Goal: Task Accomplishment & Management: Manage account settings

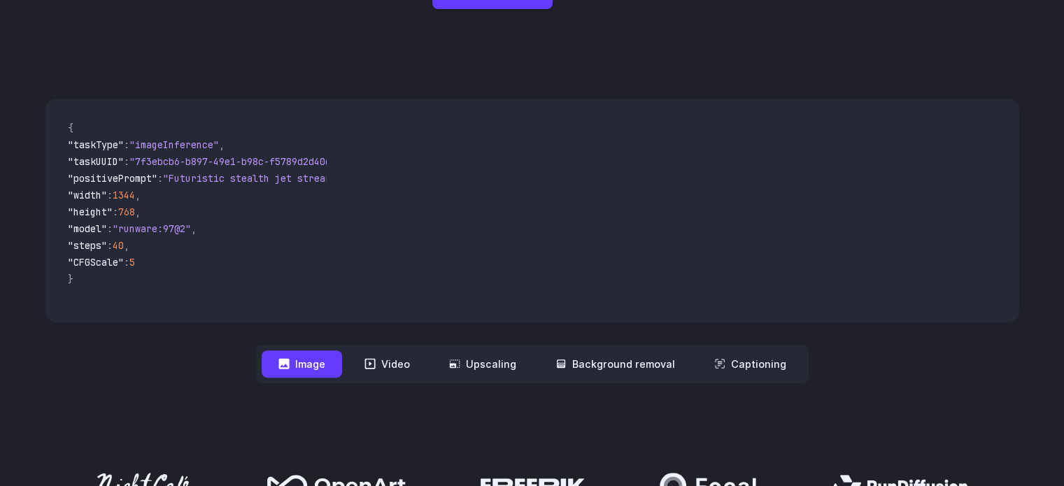
scroll to position [420, 0]
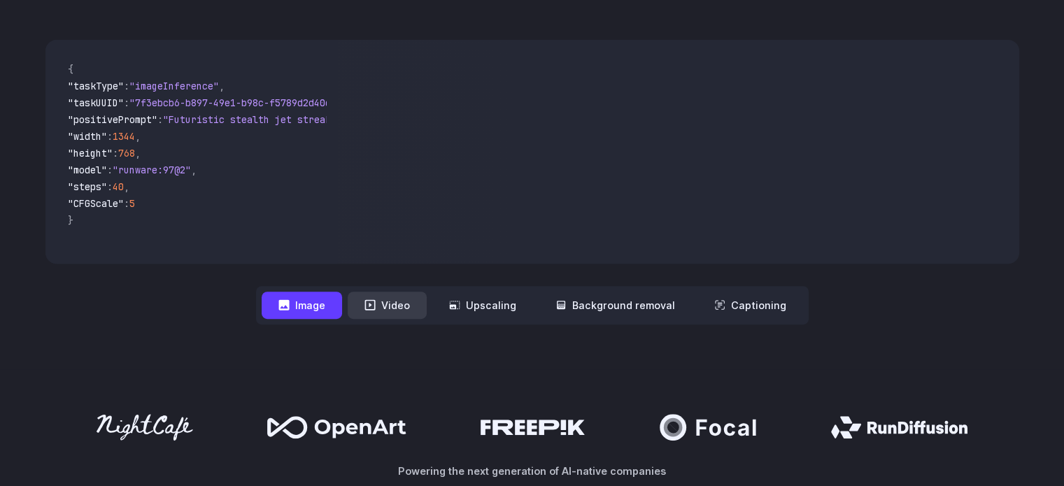
click at [388, 306] on button "Video" at bounding box center [387, 305] width 79 height 27
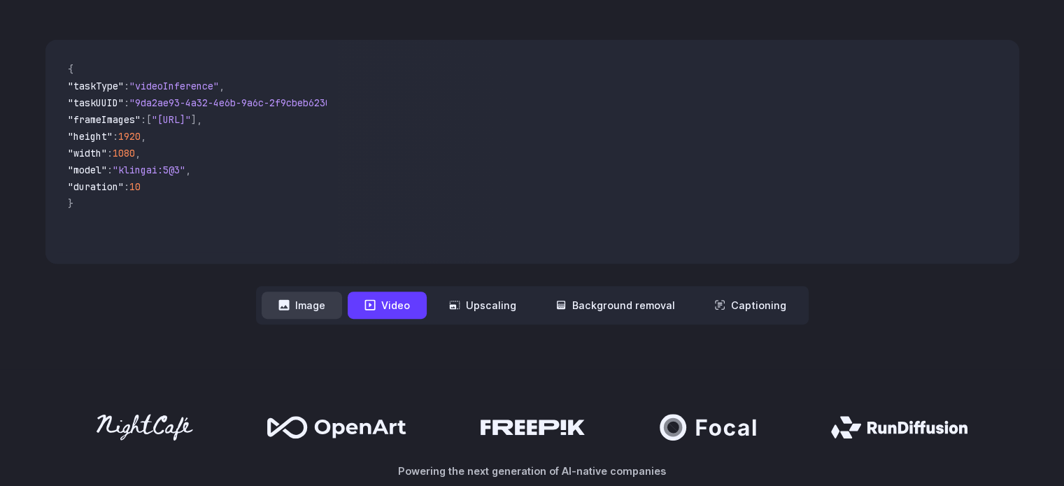
click at [316, 307] on button "Image" at bounding box center [302, 305] width 80 height 27
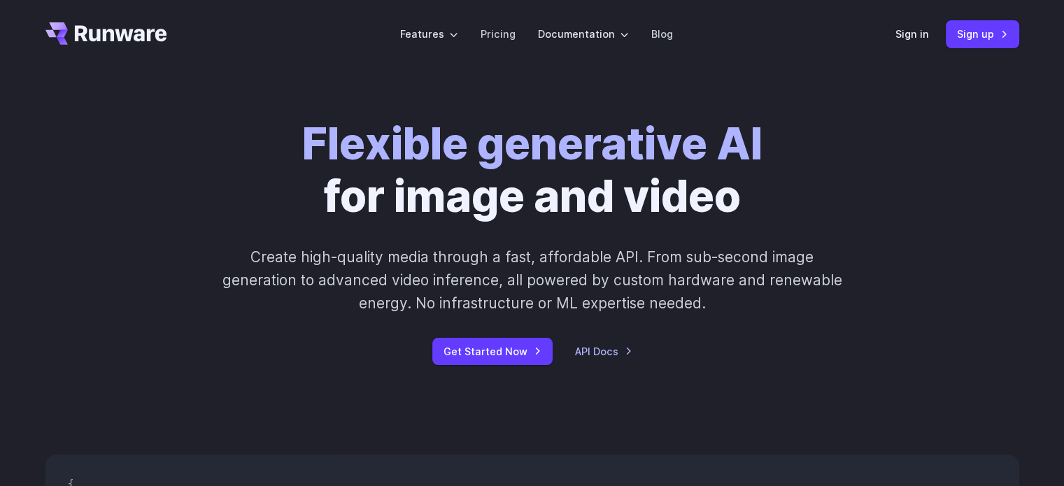
scroll to position [0, 0]
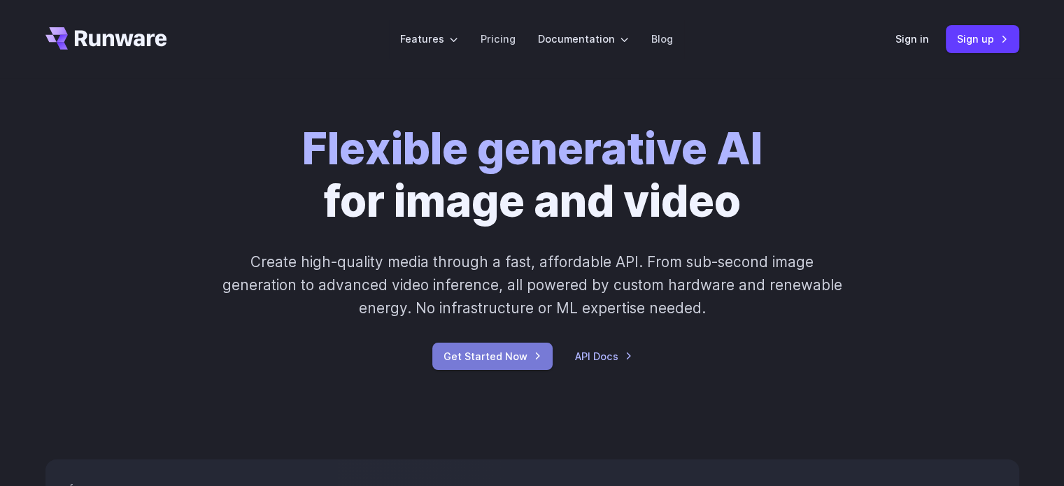
click at [493, 344] on link "Get Started Now" at bounding box center [492, 356] width 120 height 27
click at [973, 41] on link "Sign up" at bounding box center [982, 38] width 73 height 27
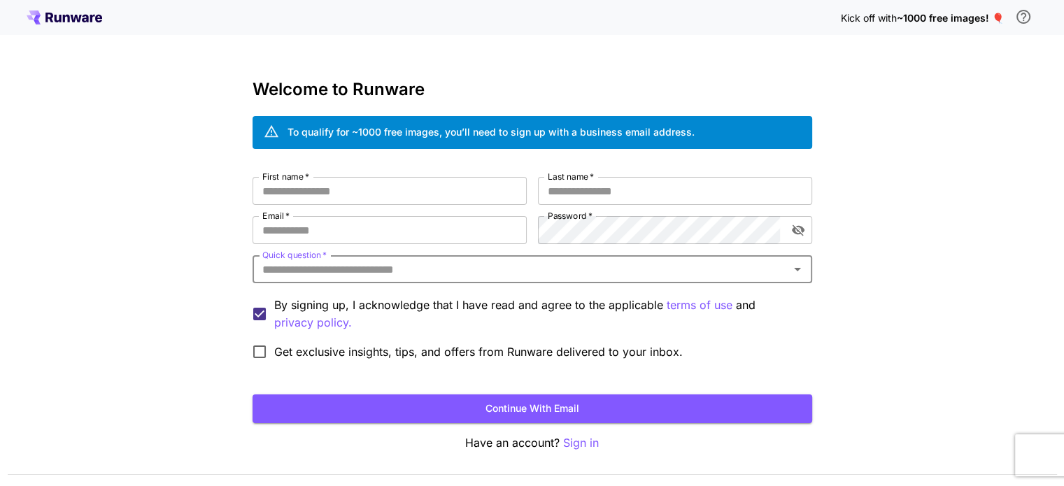
click at [347, 271] on input "Quick question   *" at bounding box center [521, 270] width 528 height 20
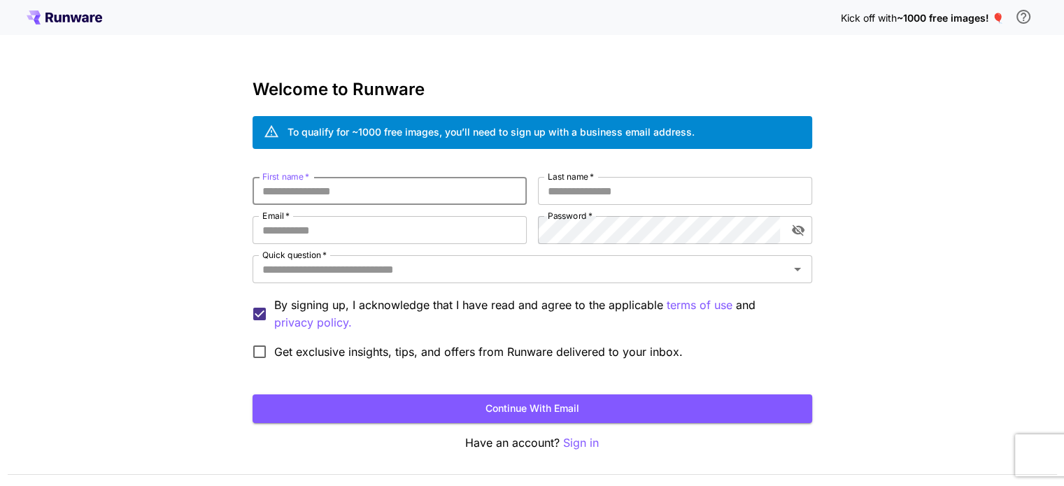
click at [350, 192] on input "First name   *" at bounding box center [390, 191] width 274 height 28
click at [507, 410] on button "Continue with email" at bounding box center [533, 409] width 560 height 29
type input "*****"
click at [253, 395] on button "Continue with email" at bounding box center [533, 409] width 560 height 29
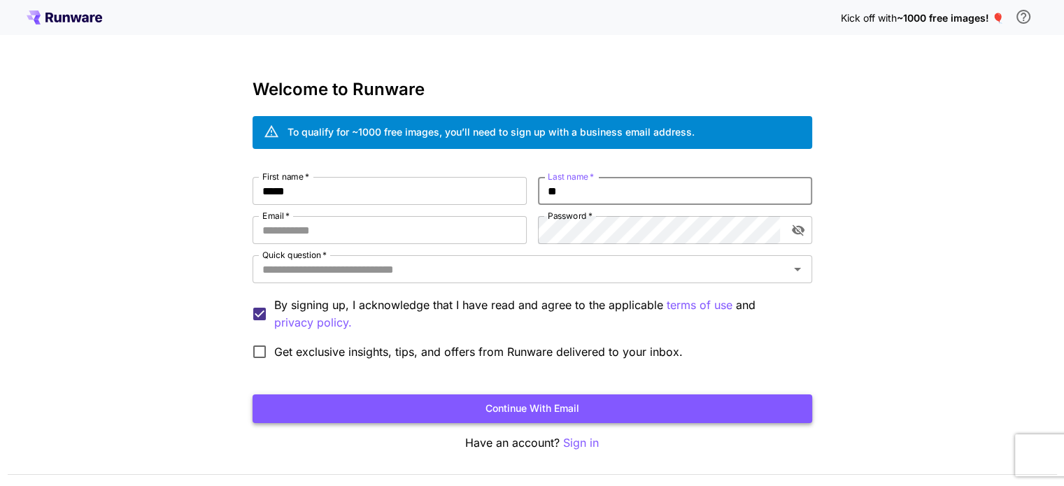
type input "**"
click at [253, 395] on button "Continue with email" at bounding box center [533, 409] width 560 height 29
type input "**********"
click at [905, 409] on div "**********" at bounding box center [532, 263] width 1064 height 527
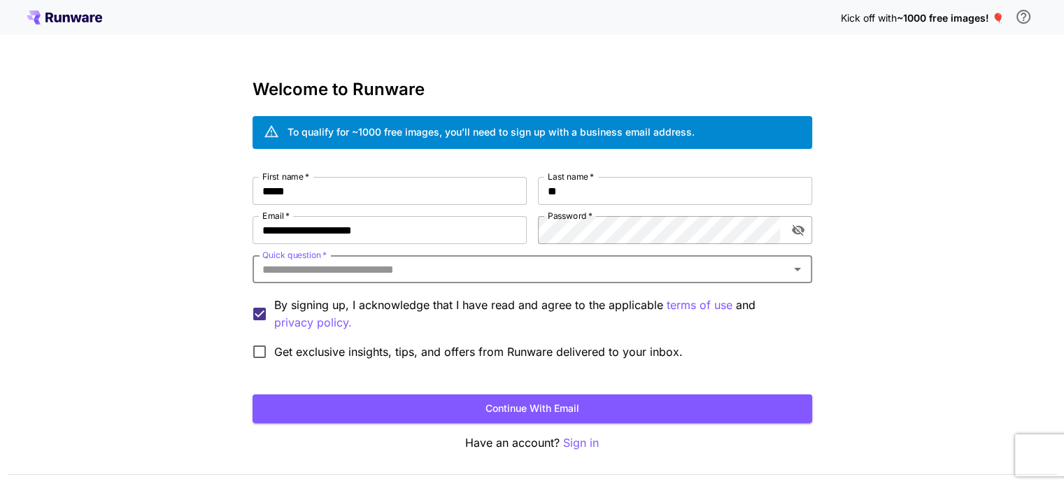
click at [792, 230] on icon "toggle password visibility" at bounding box center [797, 230] width 13 height 11
click at [793, 232] on icon "toggle password visibility" at bounding box center [797, 230] width 13 height 9
click at [707, 276] on input "Quick question   *" at bounding box center [521, 270] width 528 height 20
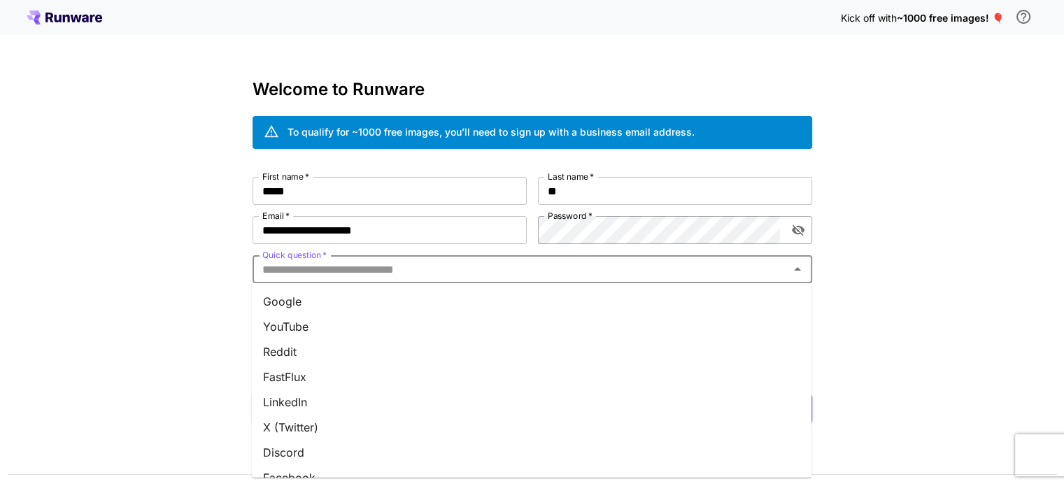
click at [328, 304] on li "Google" at bounding box center [532, 301] width 560 height 25
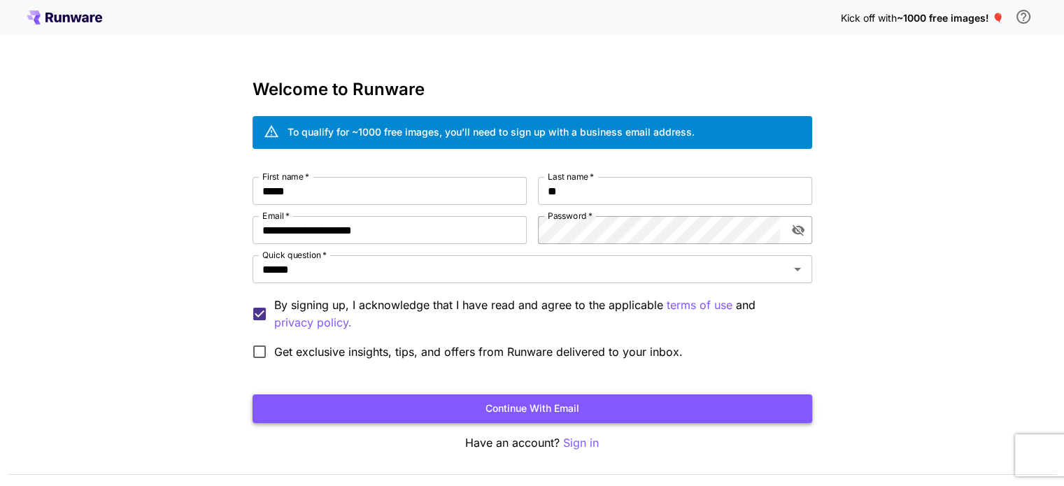
click at [486, 402] on button "Continue with email" at bounding box center [533, 409] width 560 height 29
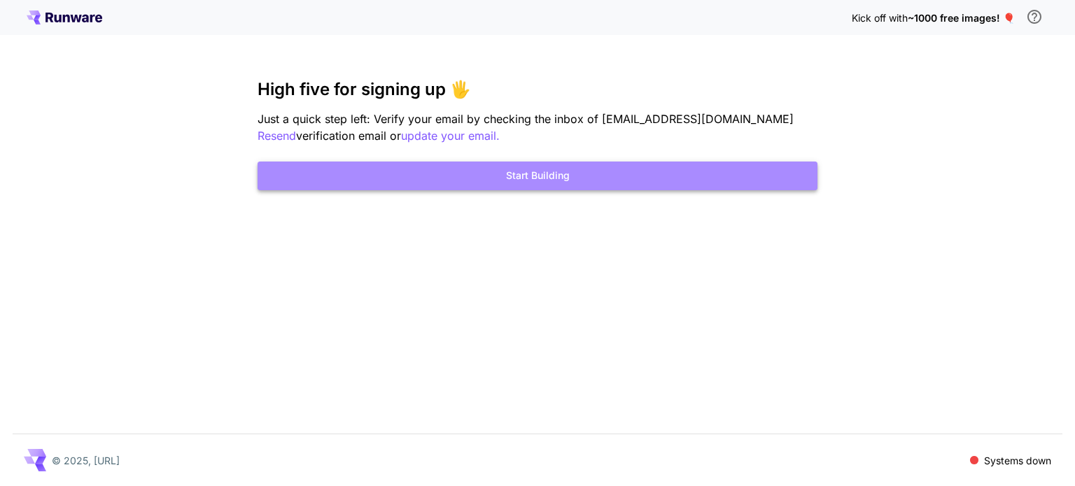
click at [663, 184] on button "Start Building" at bounding box center [538, 176] width 560 height 29
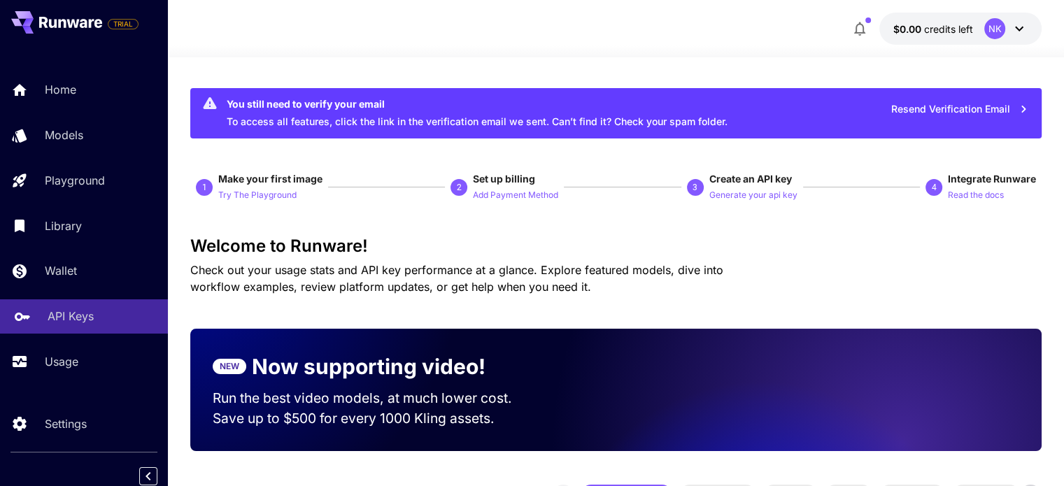
click at [84, 323] on p "API Keys" at bounding box center [71, 316] width 46 height 17
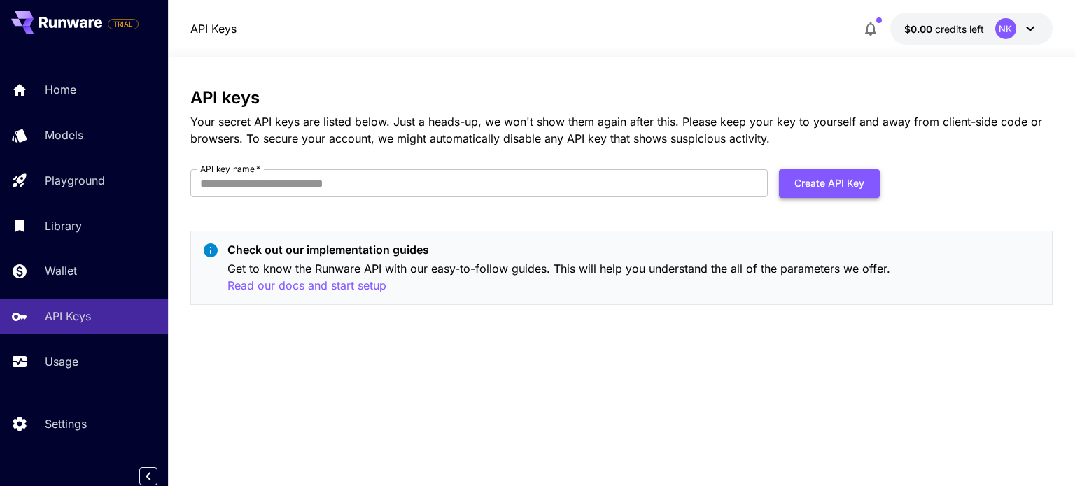
click at [817, 189] on button "Create API Key" at bounding box center [829, 183] width 101 height 29
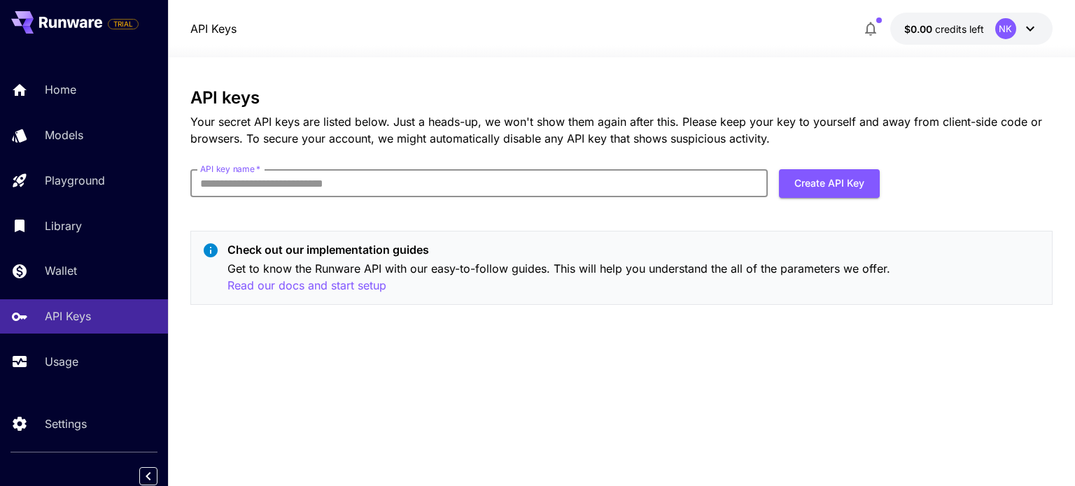
click at [390, 189] on input "API key name   *" at bounding box center [478, 183] width 577 height 28
type input "*******"
click button "Create API Key" at bounding box center [829, 183] width 101 height 29
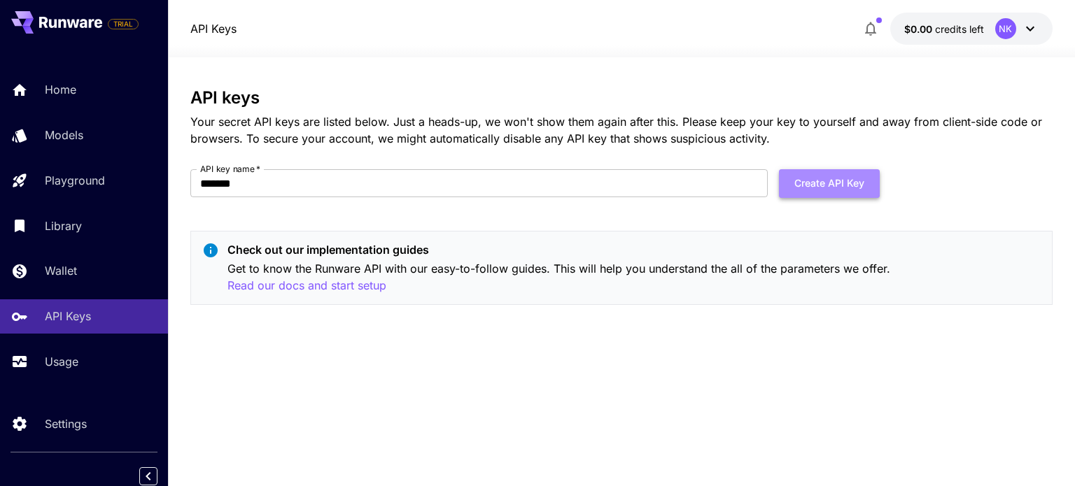
click at [841, 190] on button "Create API Key" at bounding box center [829, 183] width 101 height 29
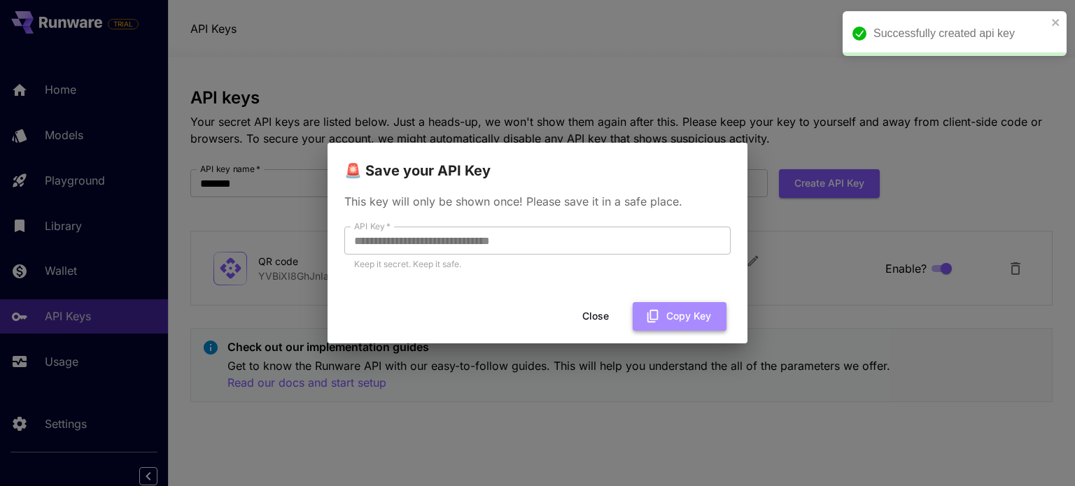
click at [710, 318] on button "Copy Key" at bounding box center [680, 316] width 94 height 29
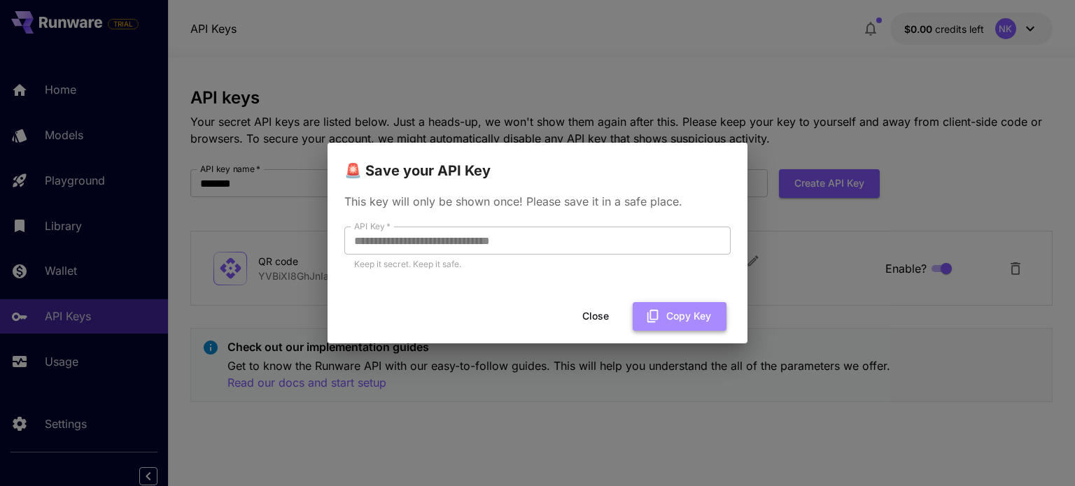
click at [651, 313] on icon "button" at bounding box center [652, 316] width 15 height 15
click at [660, 315] on icon "button" at bounding box center [652, 316] width 15 height 15
click at [611, 316] on button "Close" at bounding box center [606, 316] width 63 height 29
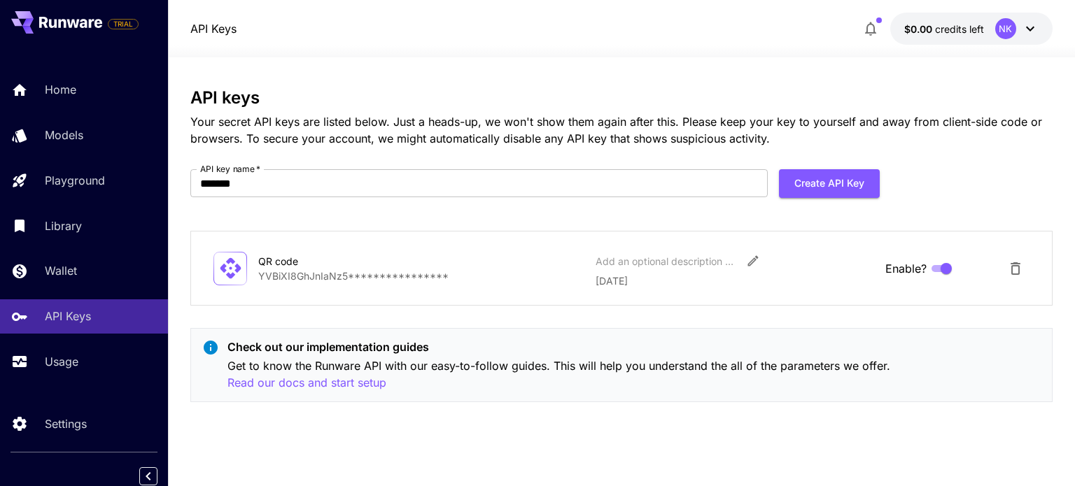
click at [504, 274] on p "**********" at bounding box center [421, 276] width 326 height 15
click at [241, 271] on icon at bounding box center [230, 268] width 24 height 24
click at [748, 268] on button "Edit" at bounding box center [752, 260] width 25 height 25
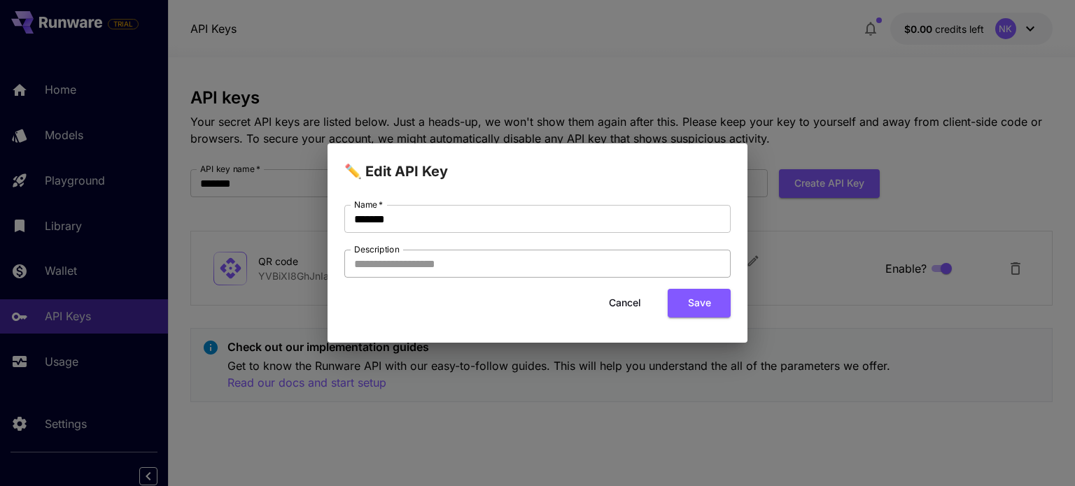
click at [602, 276] on input "Description" at bounding box center [537, 264] width 386 height 28
click at [626, 297] on button "Cancel" at bounding box center [624, 303] width 63 height 29
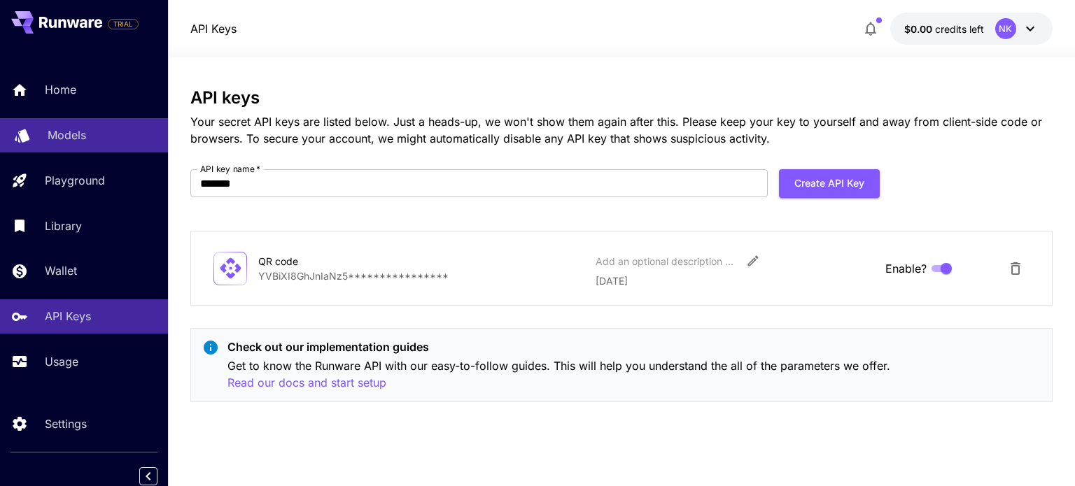
click at [80, 131] on p "Models" at bounding box center [67, 135] width 38 height 17
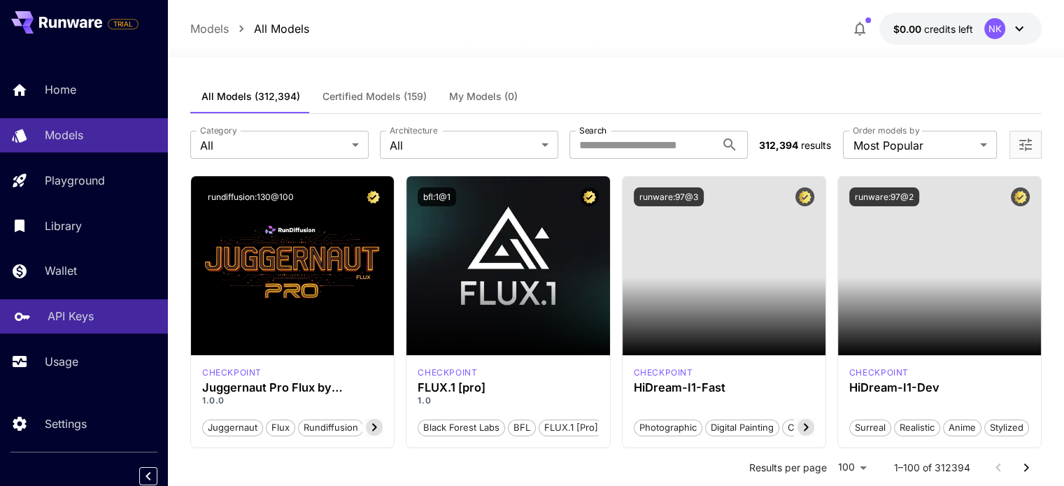
click at [95, 327] on link "API Keys" at bounding box center [84, 317] width 168 height 34
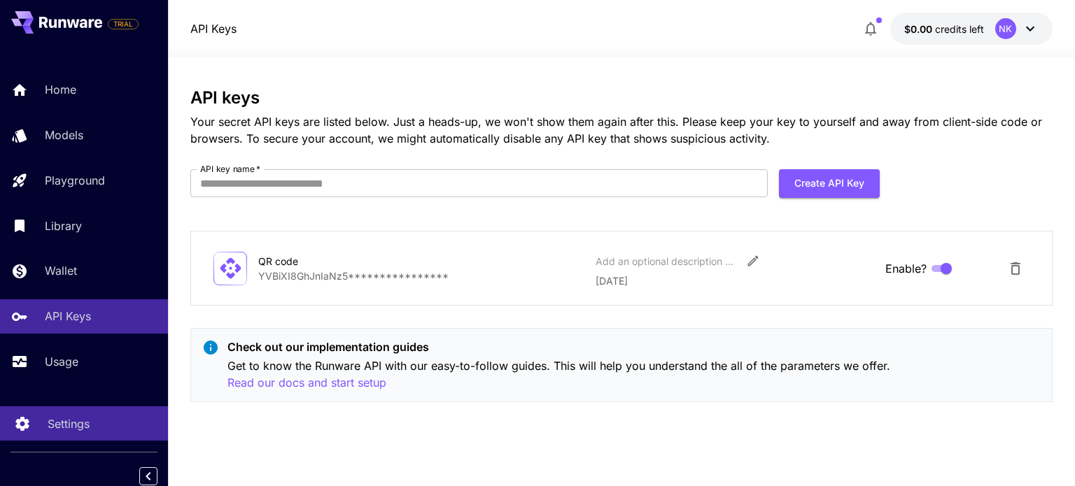
click at [64, 419] on p "Settings" at bounding box center [69, 424] width 42 height 17
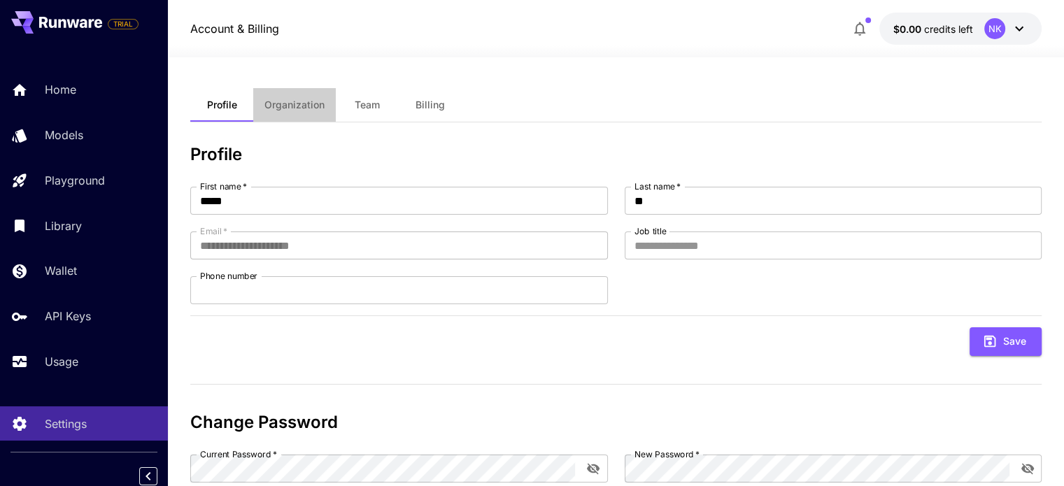
click at [294, 97] on button "Organization" at bounding box center [294, 105] width 83 height 34
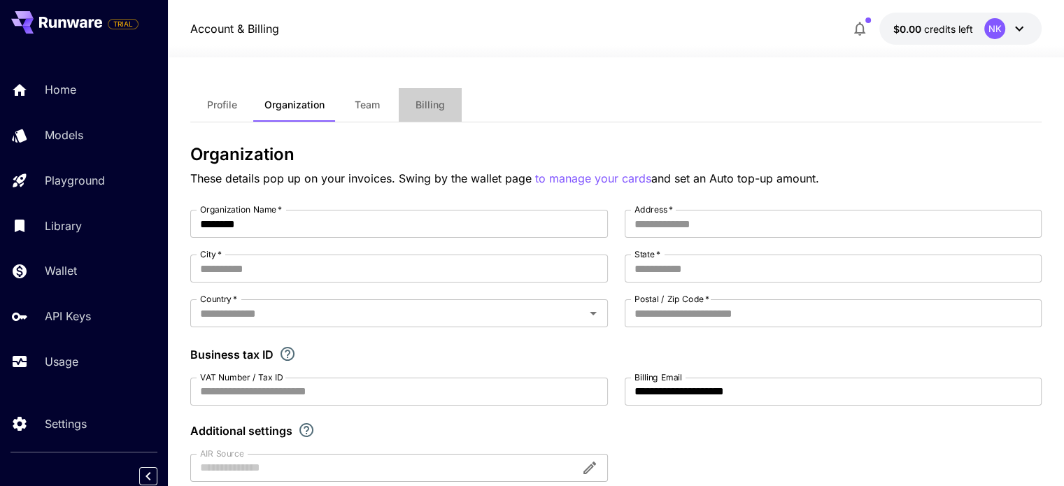
click at [419, 101] on span "Billing" at bounding box center [430, 105] width 29 height 13
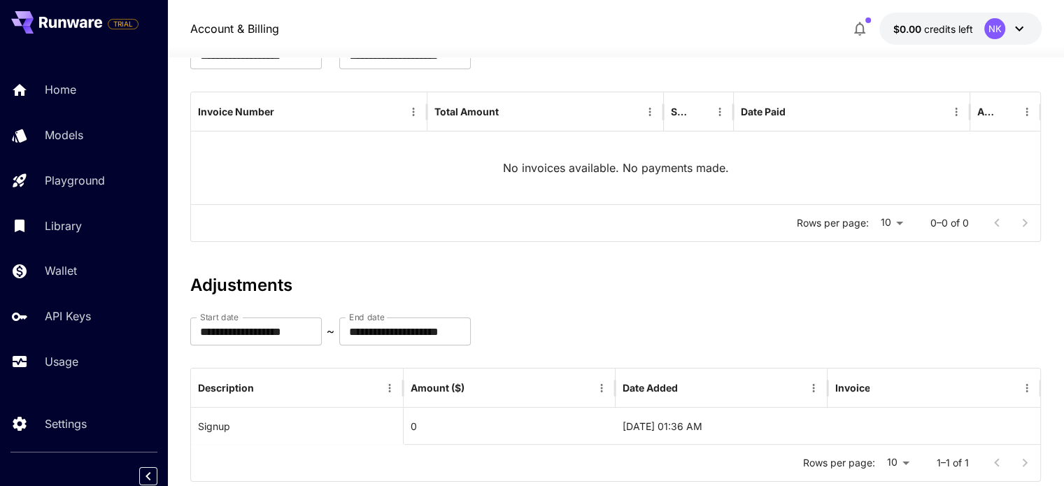
scroll to position [182, 0]
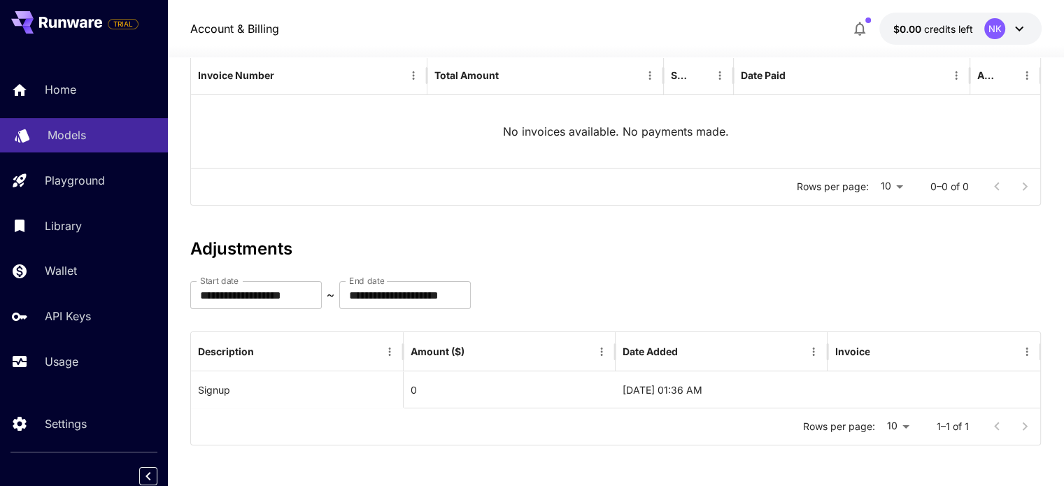
click at [94, 128] on div "Models" at bounding box center [102, 135] width 109 height 17
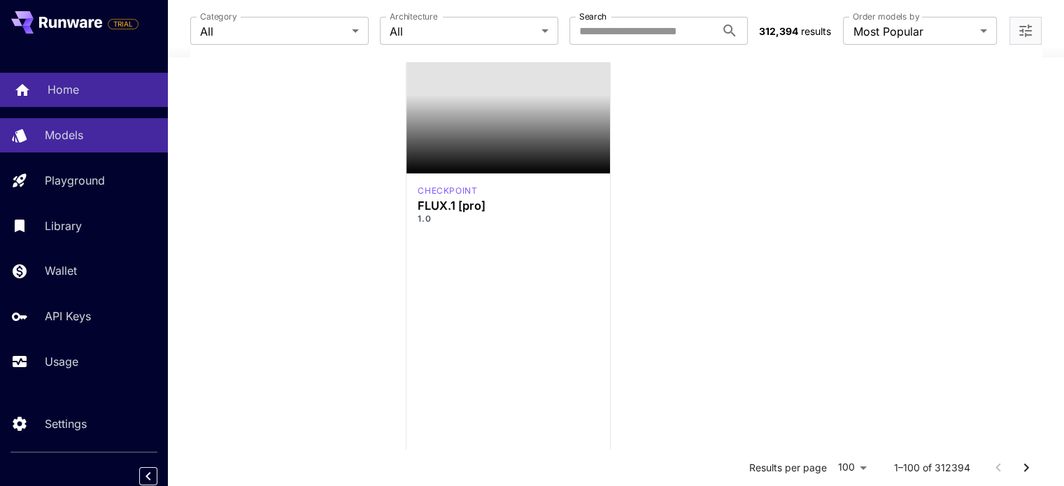
click at [83, 99] on link "Home" at bounding box center [84, 90] width 168 height 34
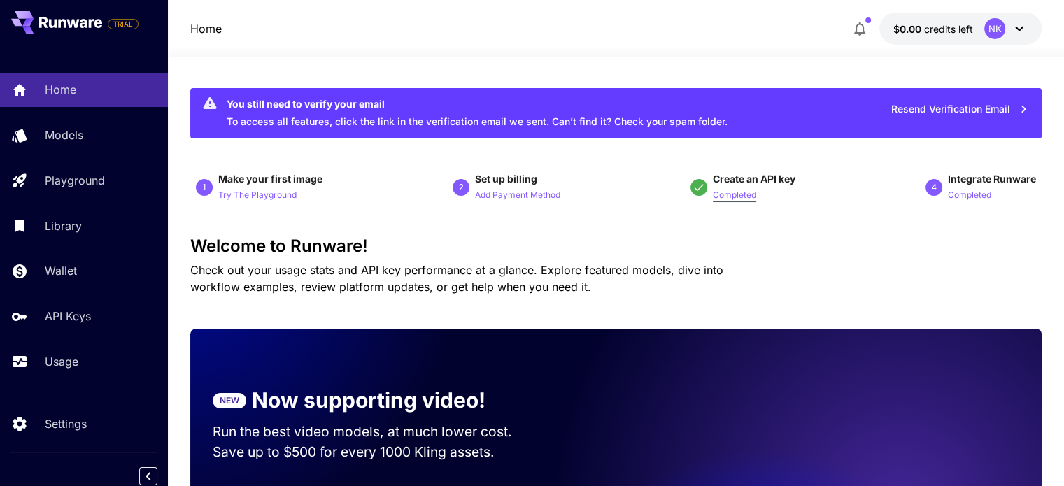
click at [731, 195] on p "Completed" at bounding box center [734, 195] width 43 height 13
click at [966, 191] on p "Completed" at bounding box center [969, 195] width 43 height 13
click at [722, 198] on p "Completed" at bounding box center [734, 195] width 43 height 13
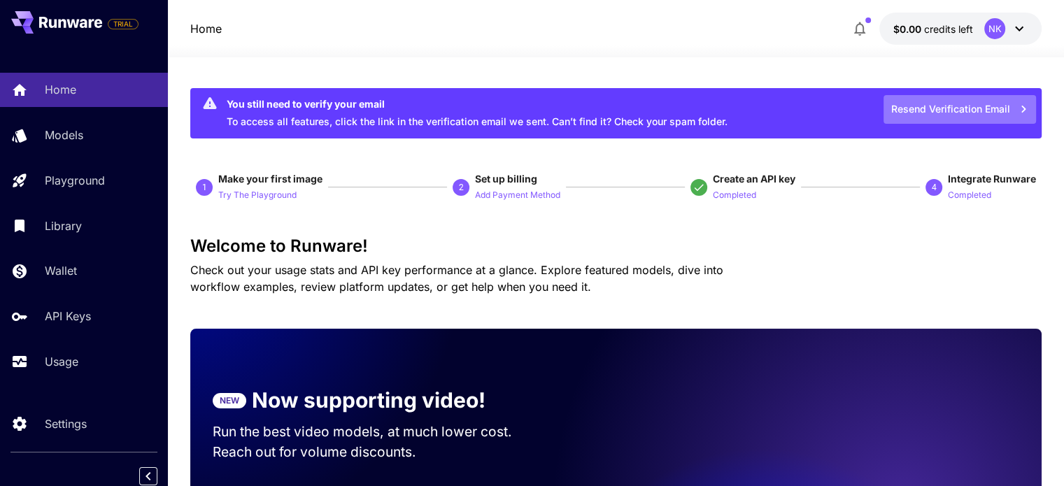
click at [933, 111] on button "Resend Verification Email" at bounding box center [960, 109] width 153 height 29
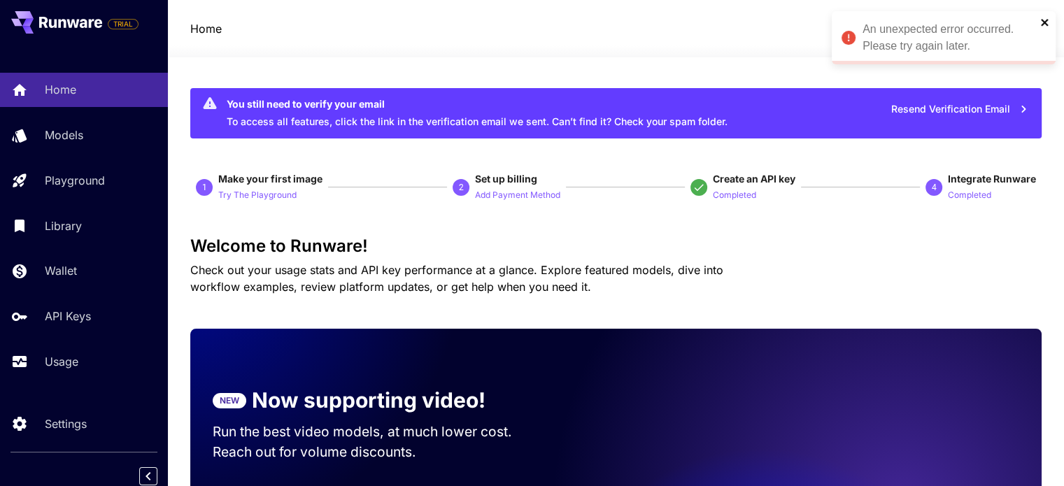
click at [1044, 22] on icon "close" at bounding box center [1044, 22] width 7 height 7
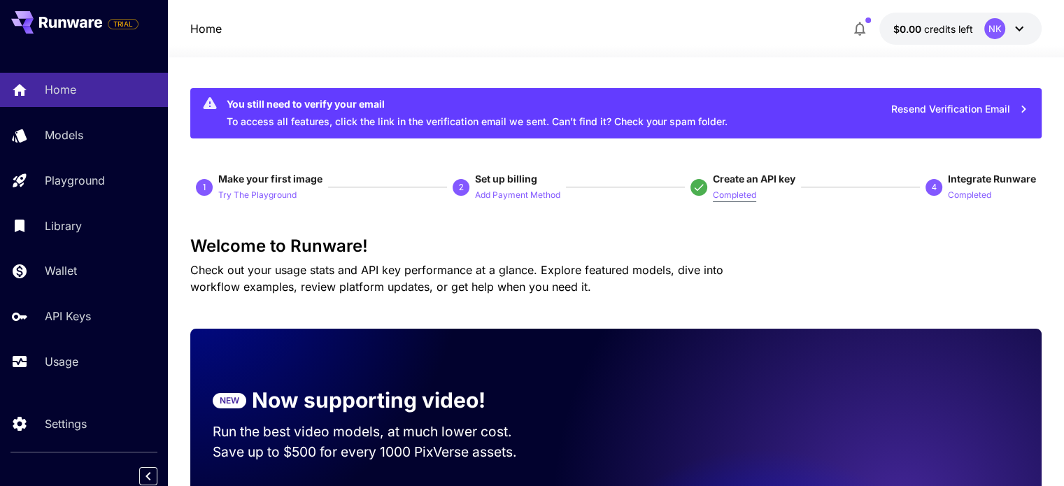
click at [738, 200] on p "Completed" at bounding box center [734, 195] width 43 height 13
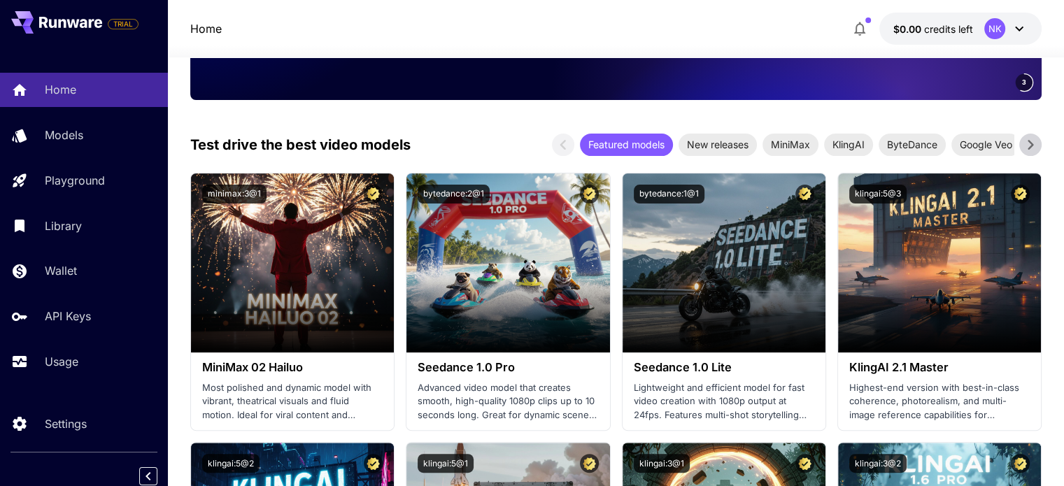
scroll to position [420, 0]
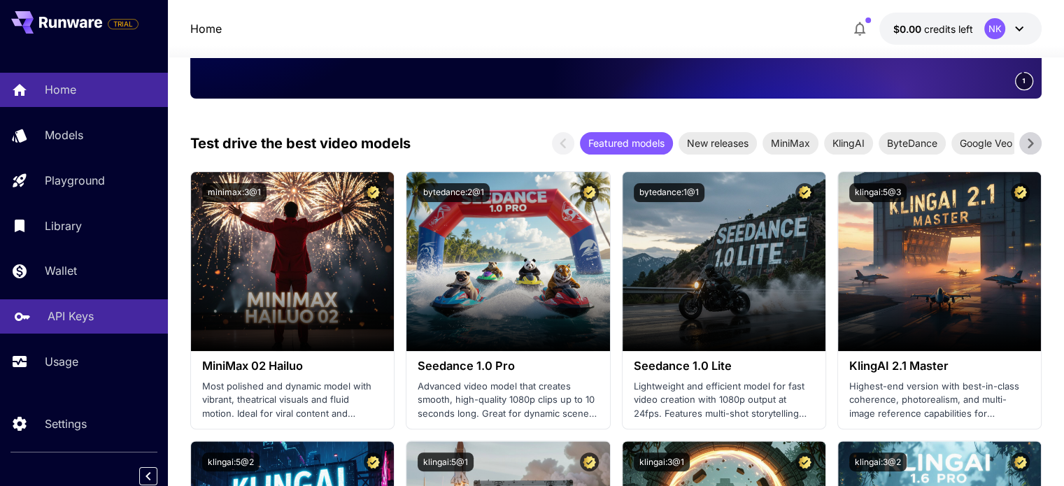
click at [95, 324] on div "API Keys" at bounding box center [102, 316] width 109 height 17
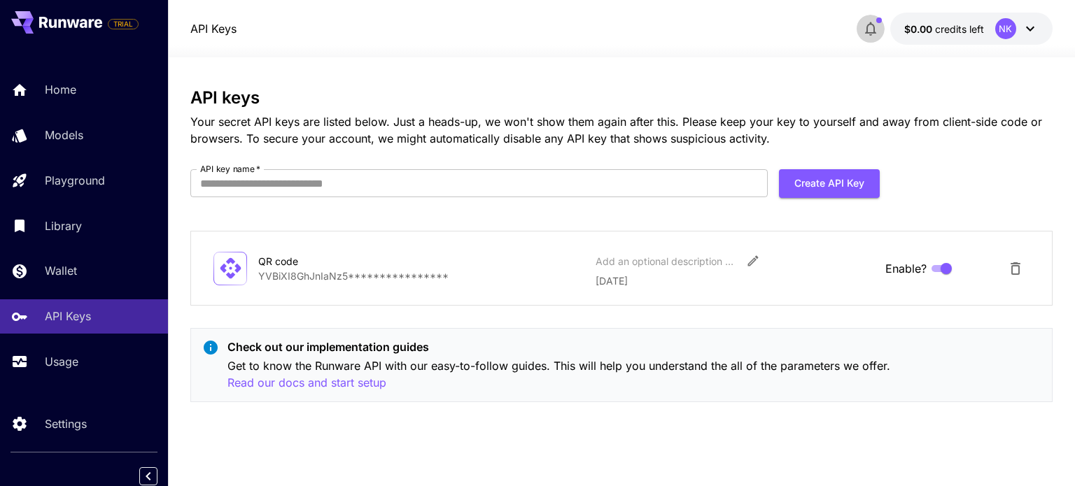
click at [877, 21] on span "button" at bounding box center [879, 20] width 6 height 6
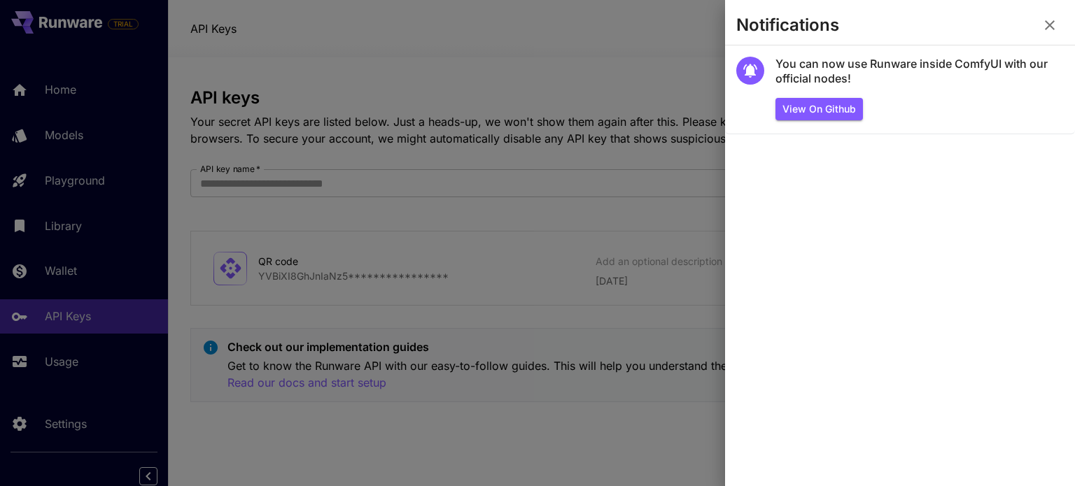
click at [1052, 28] on icon "button" at bounding box center [1050, 25] width 10 height 10
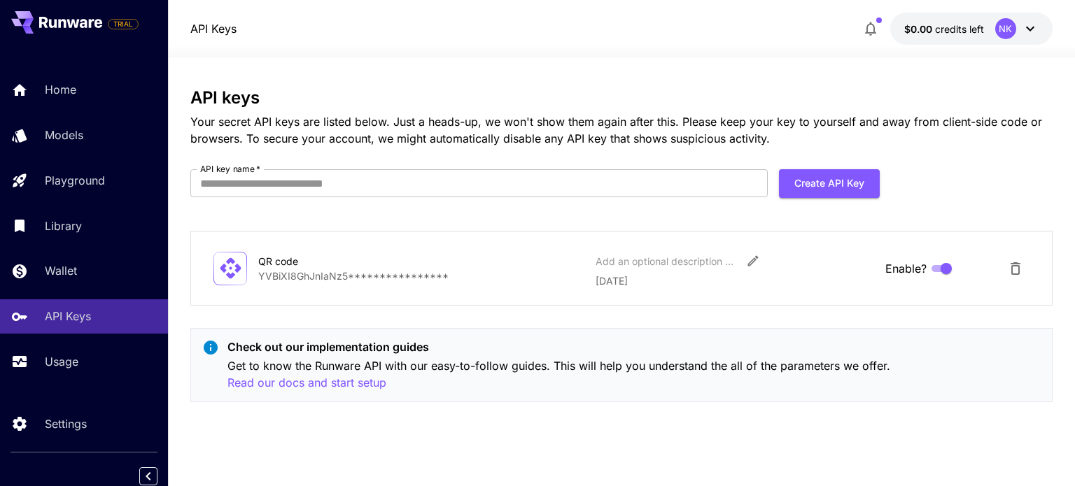
click at [1003, 29] on div "NK" at bounding box center [1005, 28] width 21 height 21
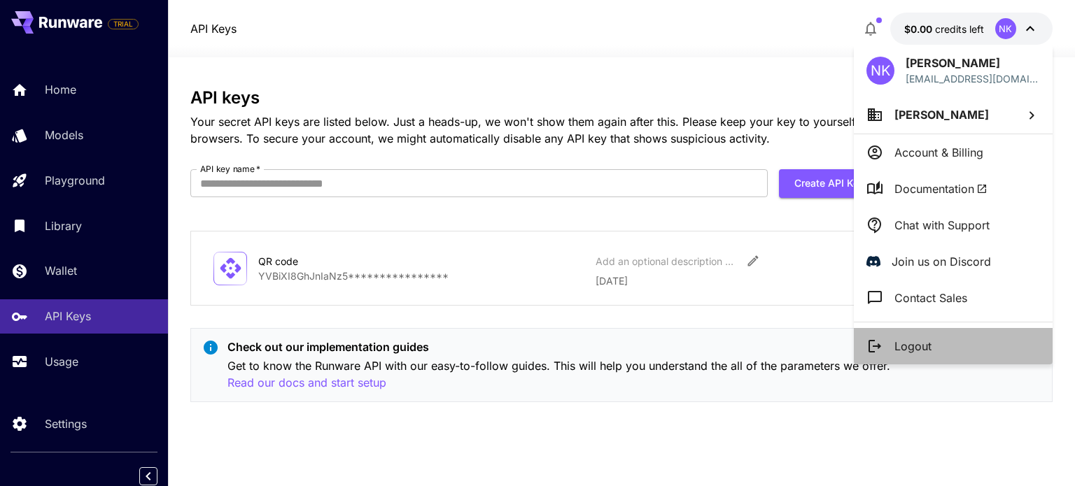
click at [915, 334] on li "Logout" at bounding box center [953, 346] width 199 height 36
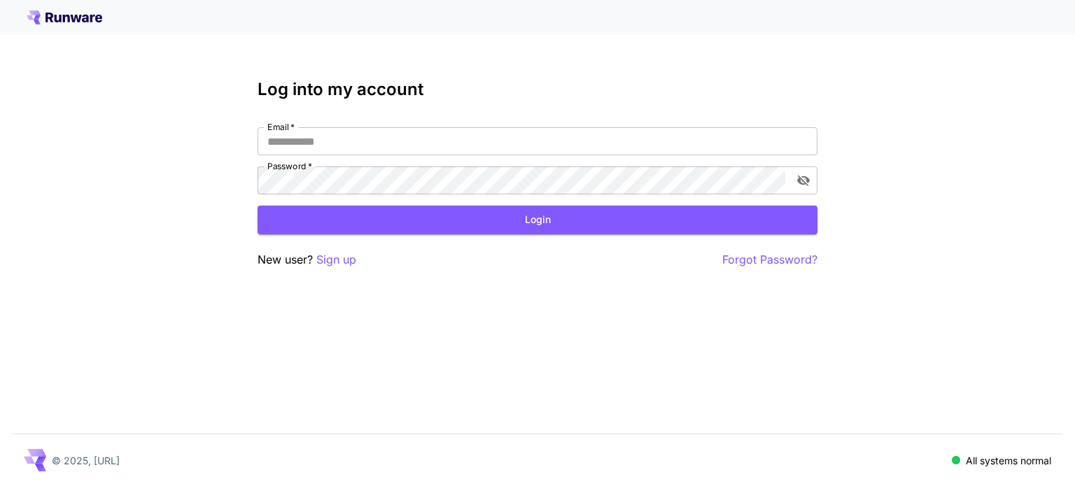
type input "**********"
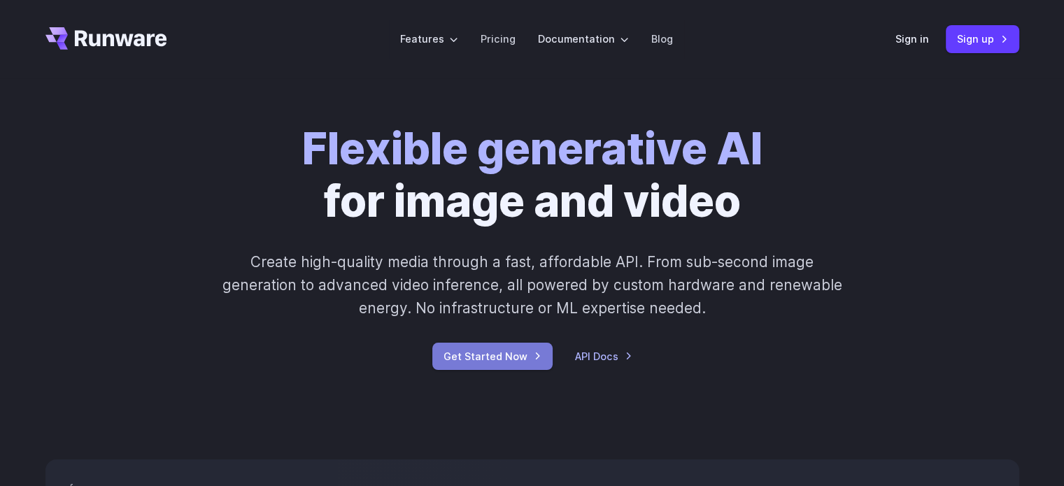
click at [495, 353] on link "Get Started Now" at bounding box center [492, 356] width 120 height 27
